Goal: Information Seeking & Learning: Learn about a topic

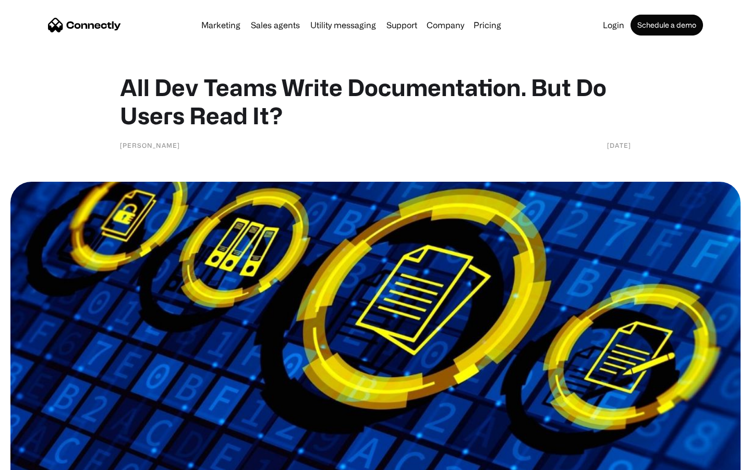
scroll to position [3481, 0]
